Goal: Task Accomplishment & Management: Manage account settings

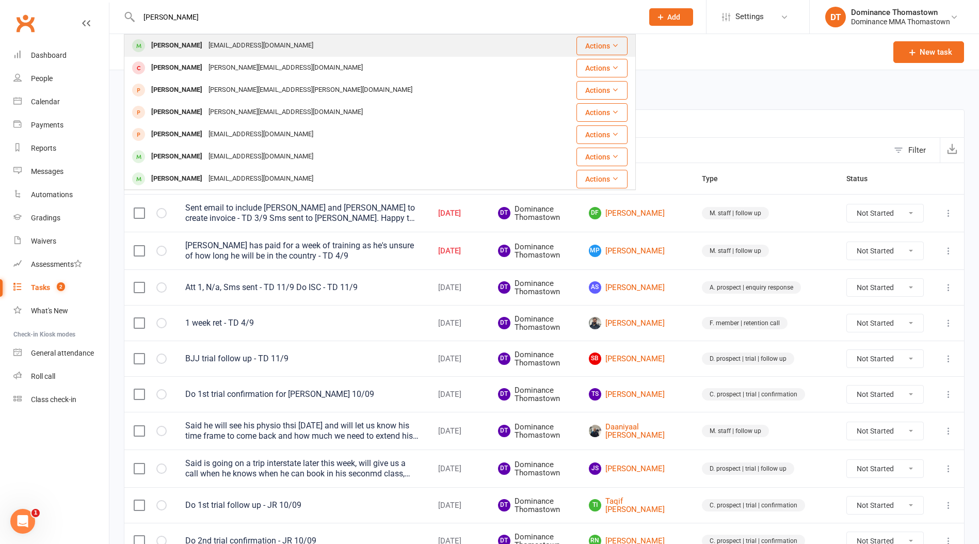
type input "[PERSON_NAME]"
click at [192, 45] on div "[PERSON_NAME]" at bounding box center [176, 45] width 57 height 15
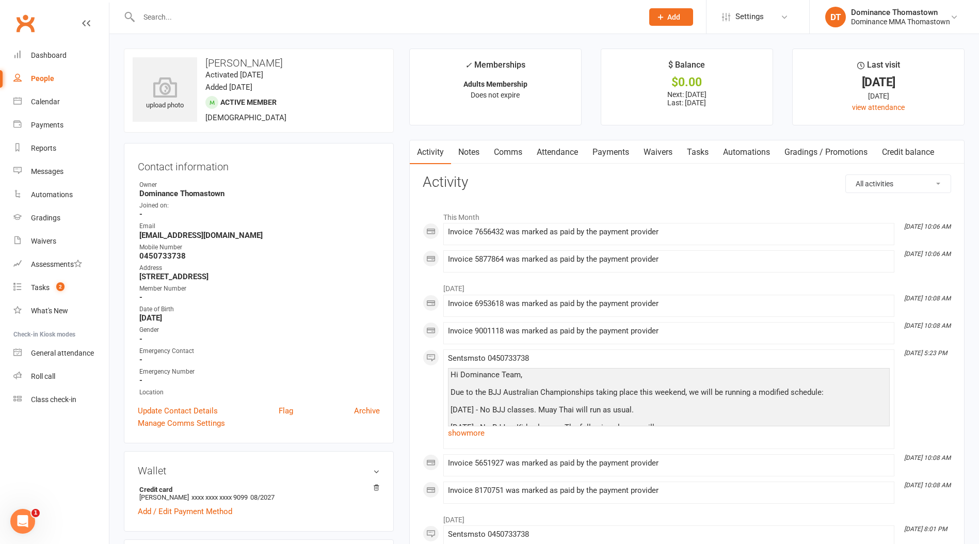
scroll to position [5, 0]
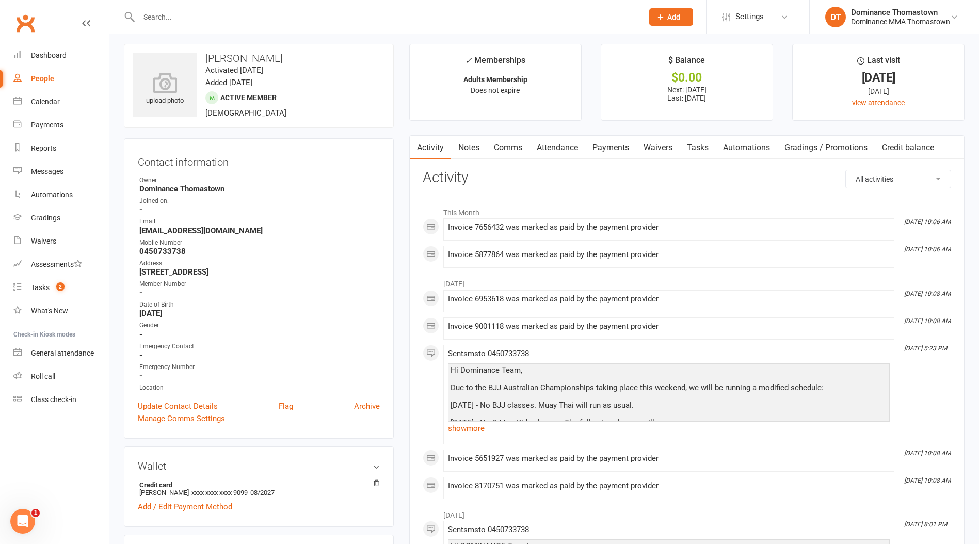
click at [598, 147] on link "Payments" at bounding box center [610, 148] width 51 height 24
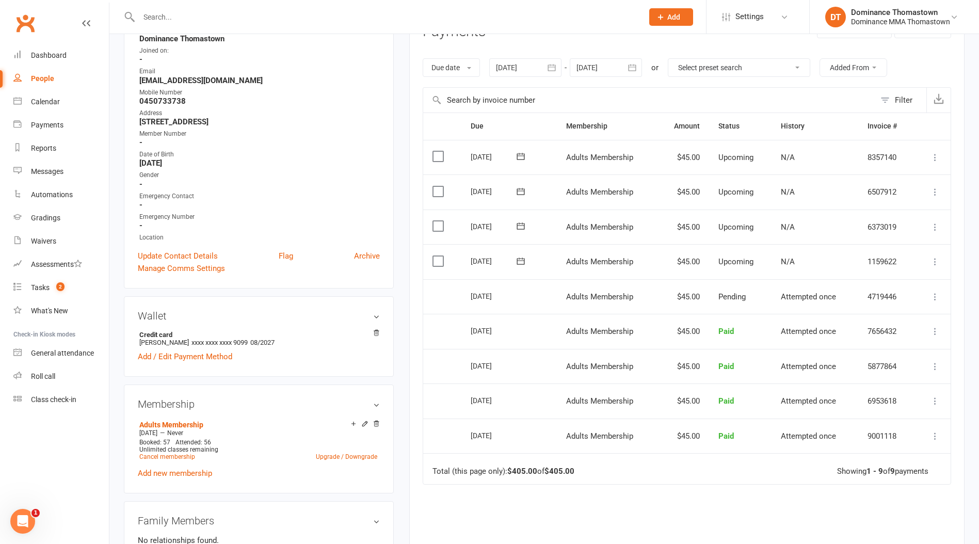
scroll to position [125, 0]
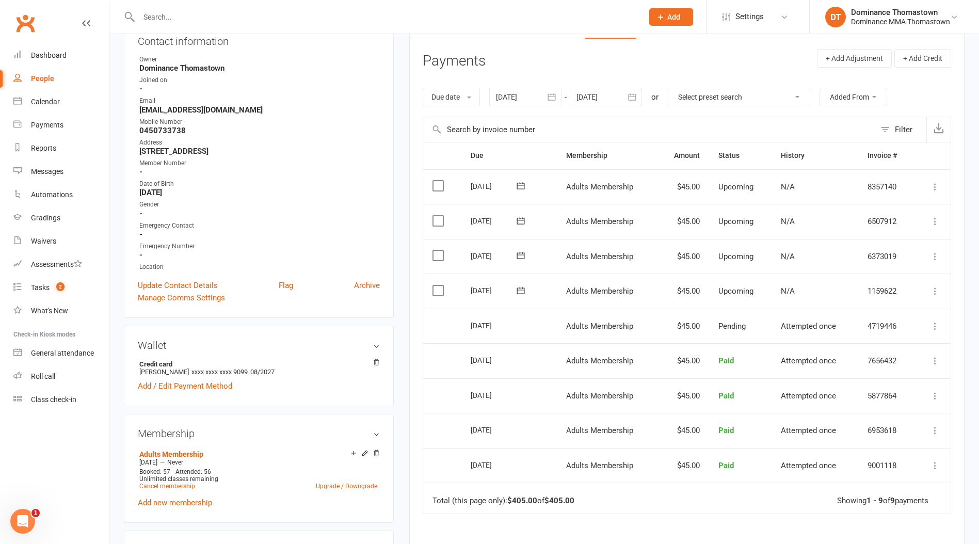
click at [593, 99] on div at bounding box center [606, 97] width 72 height 19
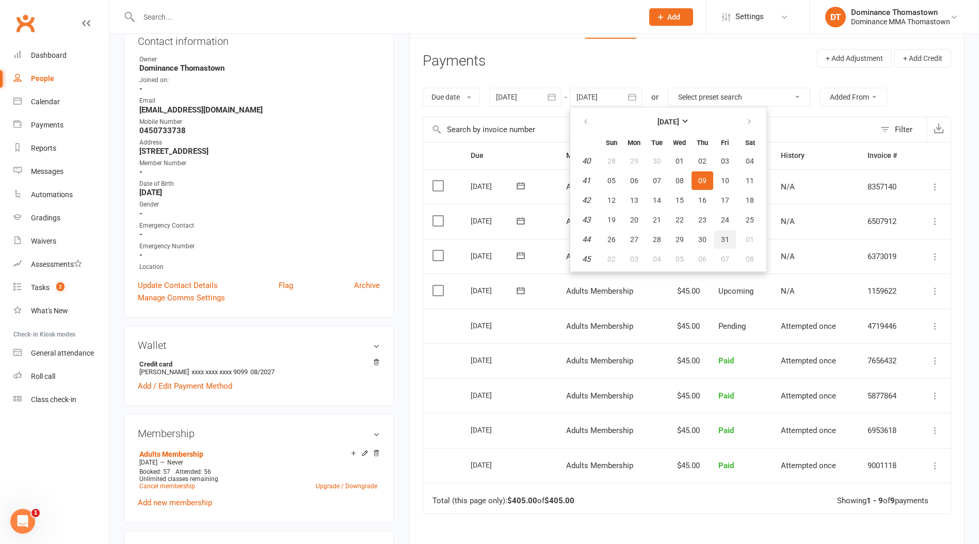
click at [723, 238] on span "31" at bounding box center [725, 239] width 8 height 8
type input "31 Oct 2025"
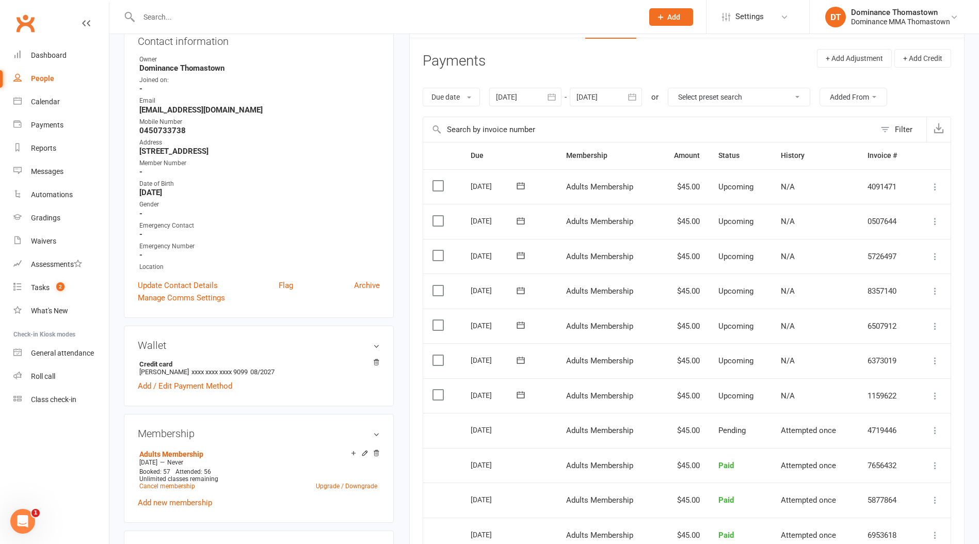
click at [439, 223] on label at bounding box center [440, 221] width 14 height 10
click at [439, 216] on input "checkbox" at bounding box center [436, 216] width 7 height 0
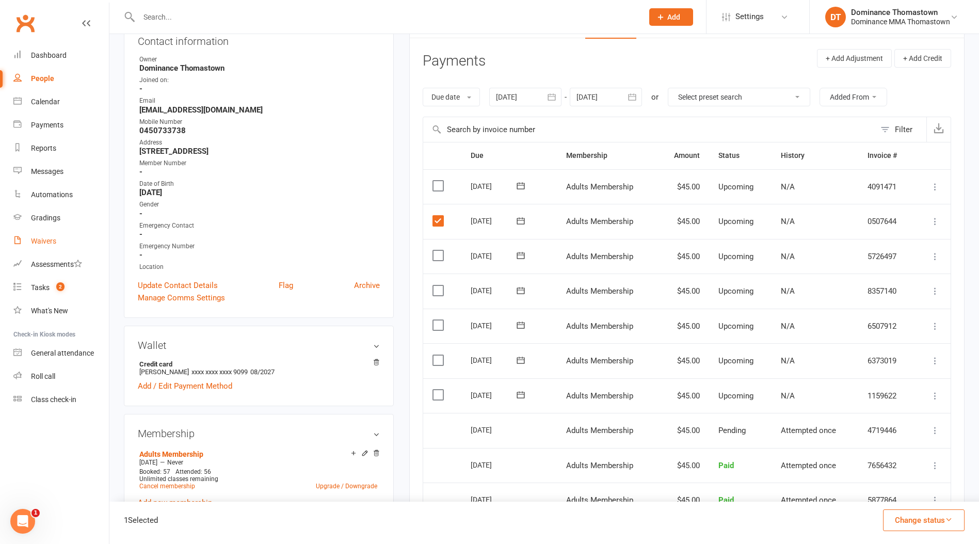
click at [38, 244] on div "Waivers" at bounding box center [43, 241] width 25 height 8
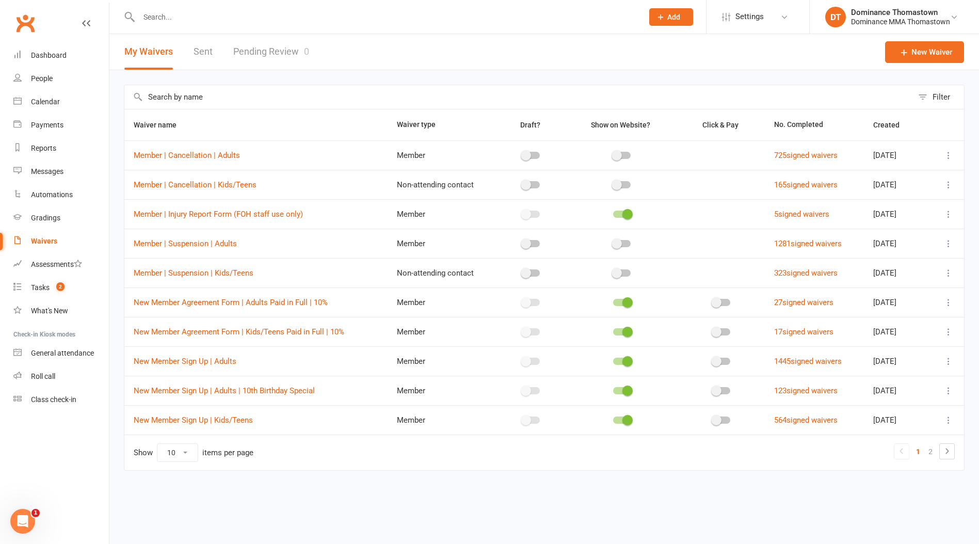
click at [261, 58] on link "Pending Review 0" at bounding box center [271, 52] width 76 height 36
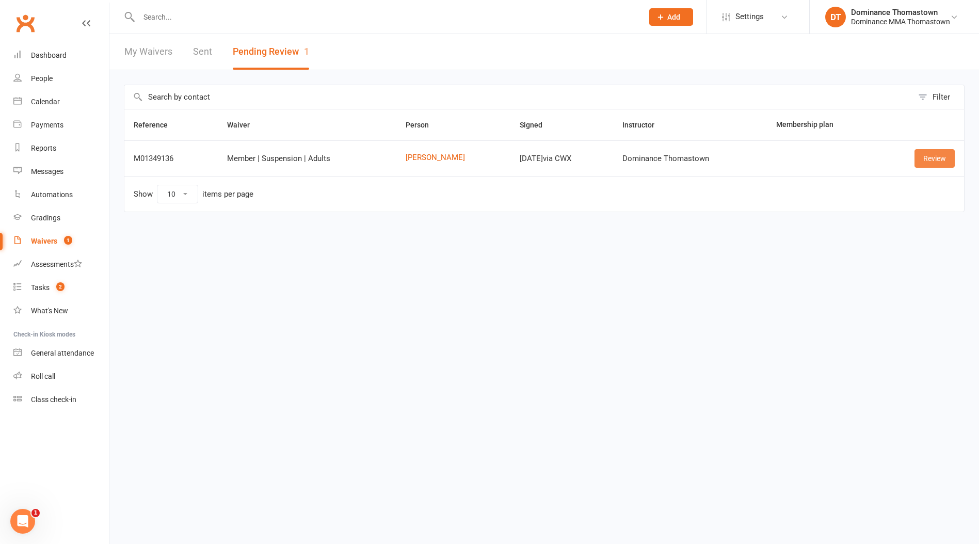
click at [926, 160] on link "Review" at bounding box center [935, 158] width 40 height 19
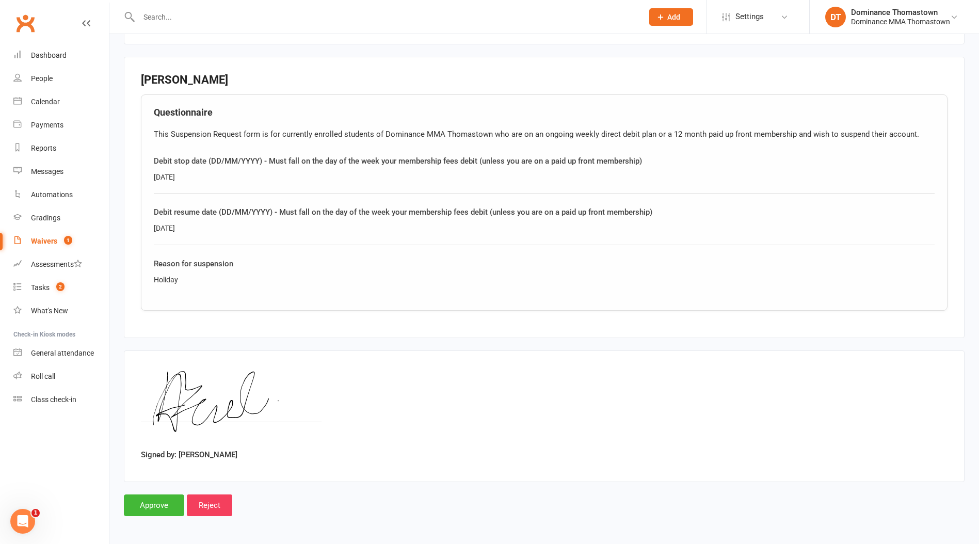
scroll to position [450, 0]
click at [161, 512] on input "Approve" at bounding box center [154, 507] width 60 height 22
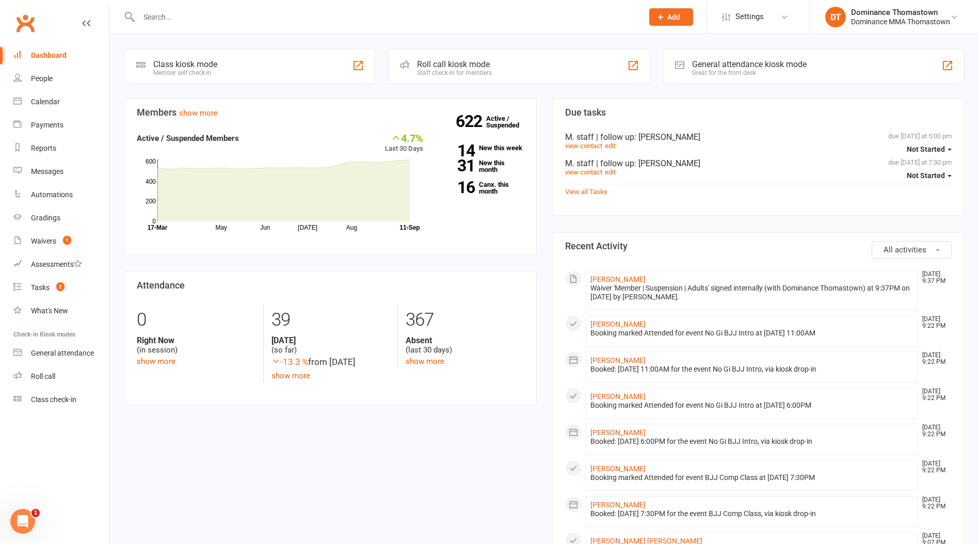
click at [160, 11] on input "text" at bounding box center [386, 17] width 500 height 14
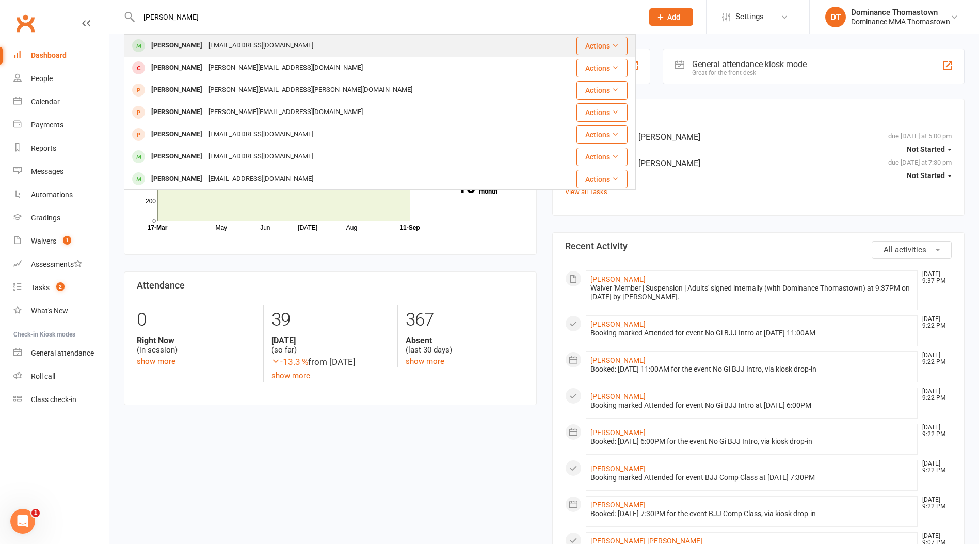
type input "[PERSON_NAME]"
click at [196, 47] on div "[PERSON_NAME]" at bounding box center [176, 45] width 57 height 15
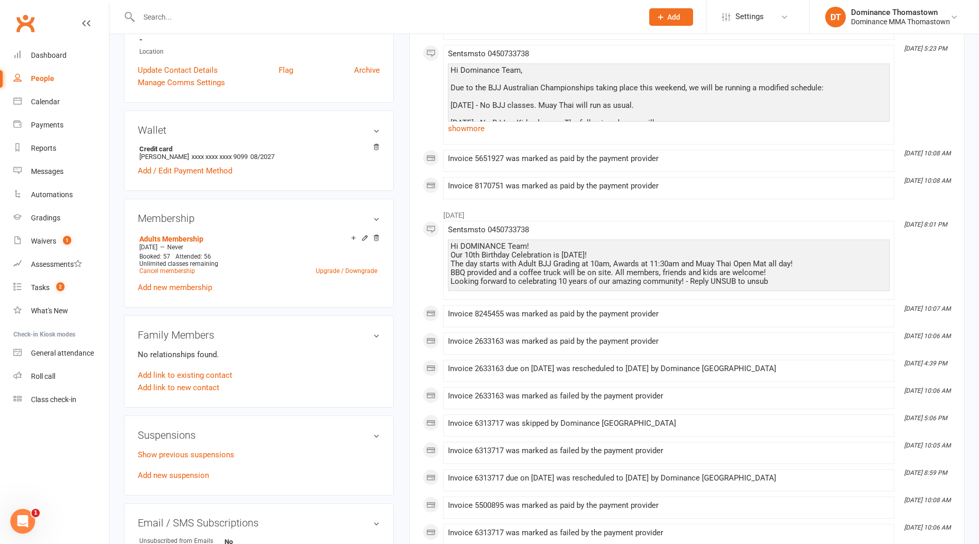
scroll to position [343, 0]
click at [172, 470] on link "Add new suspension" at bounding box center [173, 473] width 71 height 9
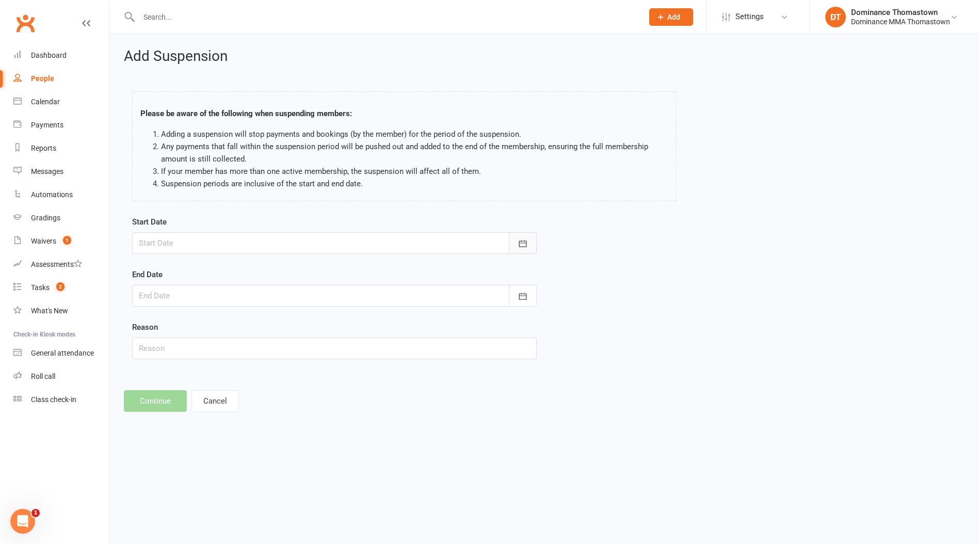
click at [519, 239] on icon "button" at bounding box center [523, 244] width 10 height 10
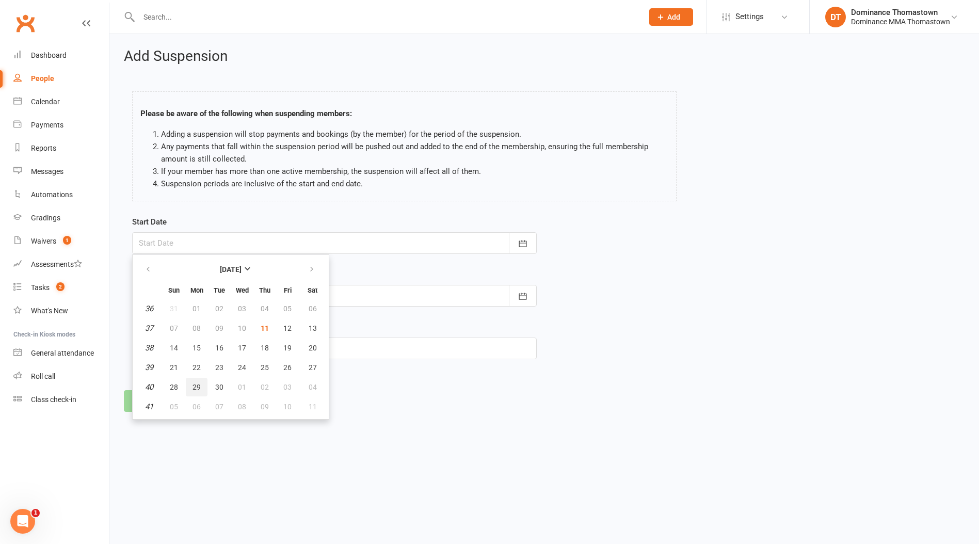
click at [196, 384] on span "29" at bounding box center [197, 387] width 8 height 8
type input "[DATE]"
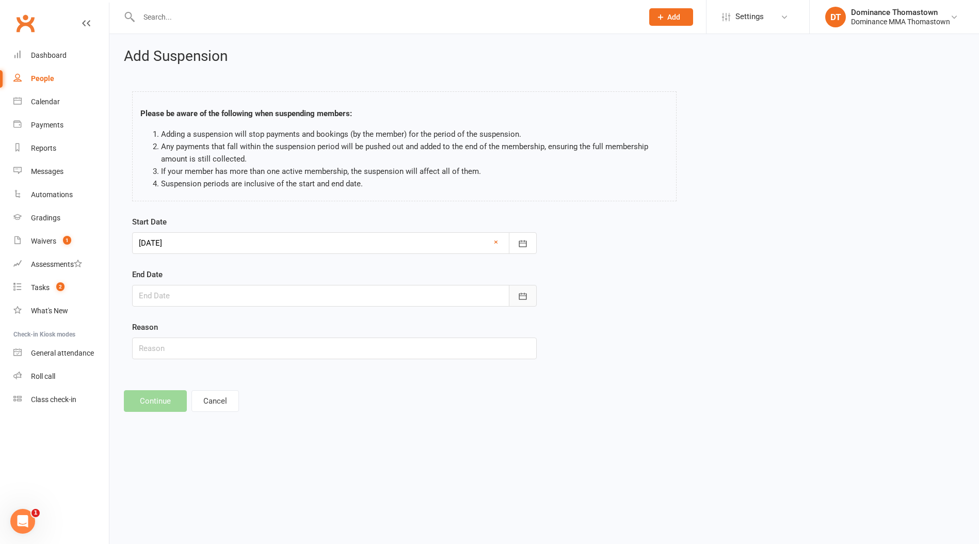
click at [525, 295] on icon "button" at bounding box center [523, 296] width 8 height 7
click at [310, 320] on icon "button" at bounding box center [311, 322] width 7 height 8
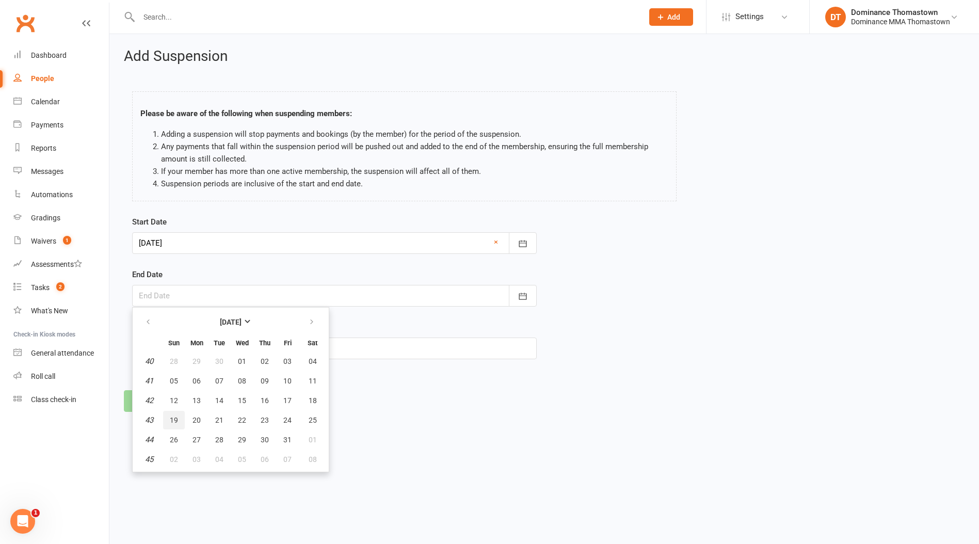
click at [177, 418] on span "19" at bounding box center [174, 420] width 8 height 8
type input "[DATE]"
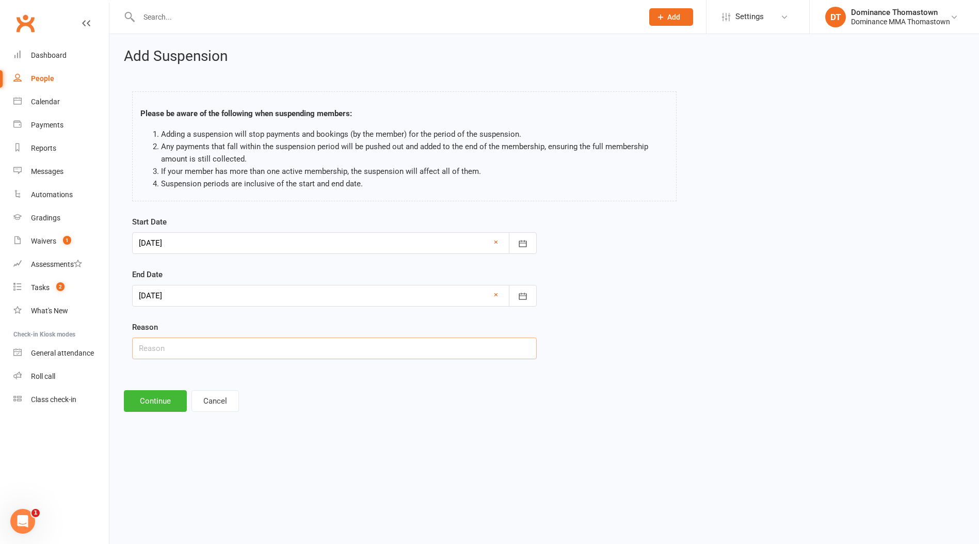
click at [189, 351] on input "text" at bounding box center [334, 349] width 405 height 22
type input "Holiday"
click at [161, 395] on button "Continue" at bounding box center [155, 401] width 63 height 22
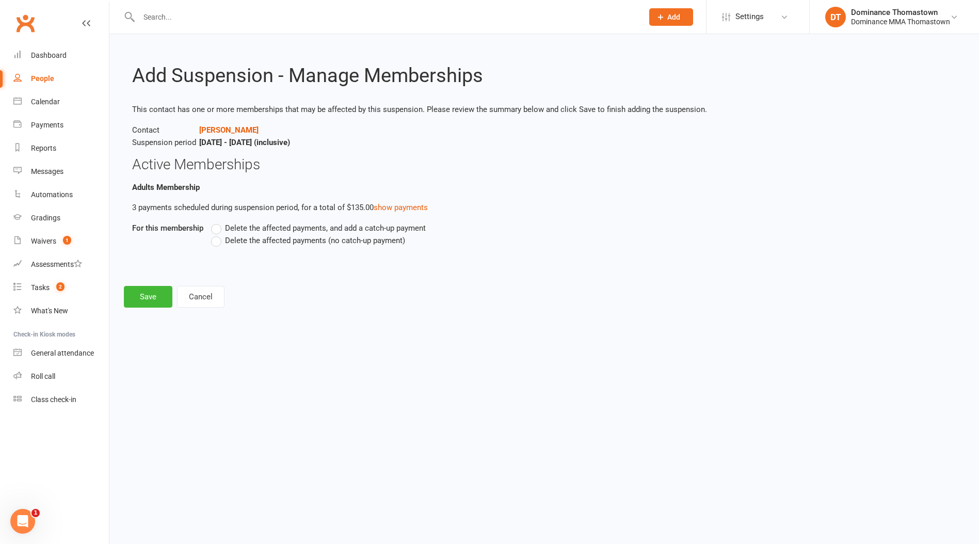
click at [218, 241] on label "Delete the affected payments (no catch-up payment)" at bounding box center [308, 240] width 194 height 12
click at [218, 234] on input "Delete the affected payments (no catch-up payment)" at bounding box center [214, 234] width 7 height 0
click at [139, 299] on button "Save" at bounding box center [148, 297] width 49 height 22
